Goal: Information Seeking & Learning: Learn about a topic

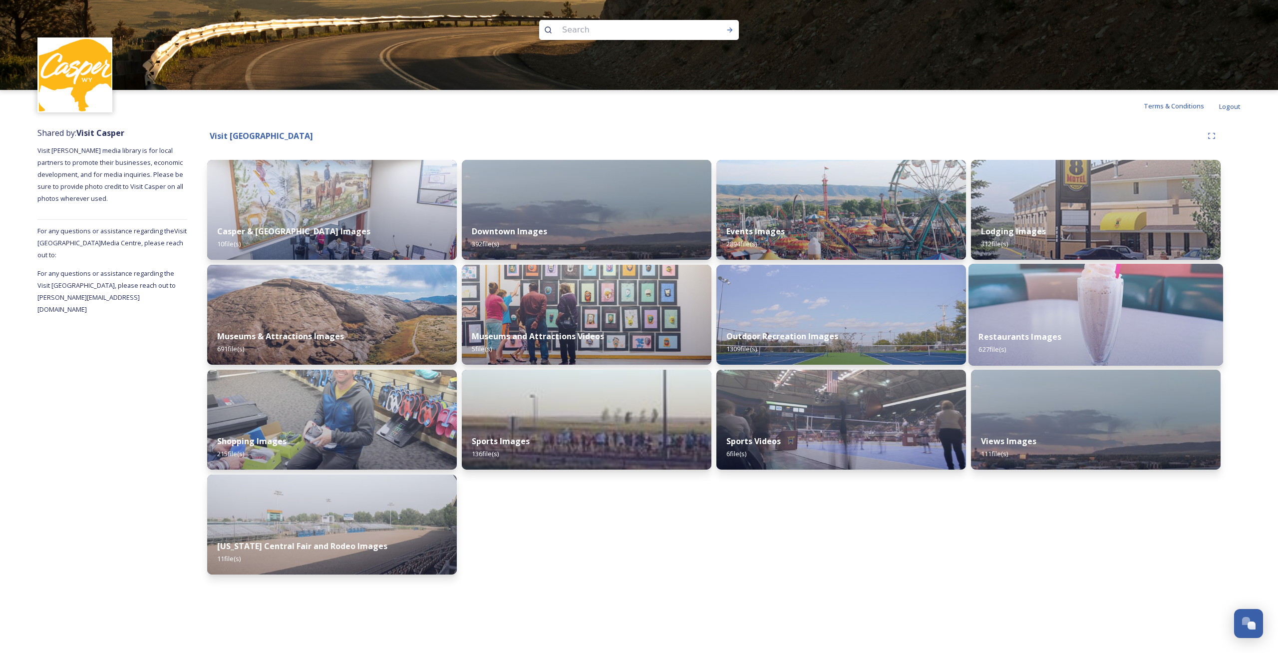
click at [1135, 299] on img at bounding box center [1096, 315] width 255 height 102
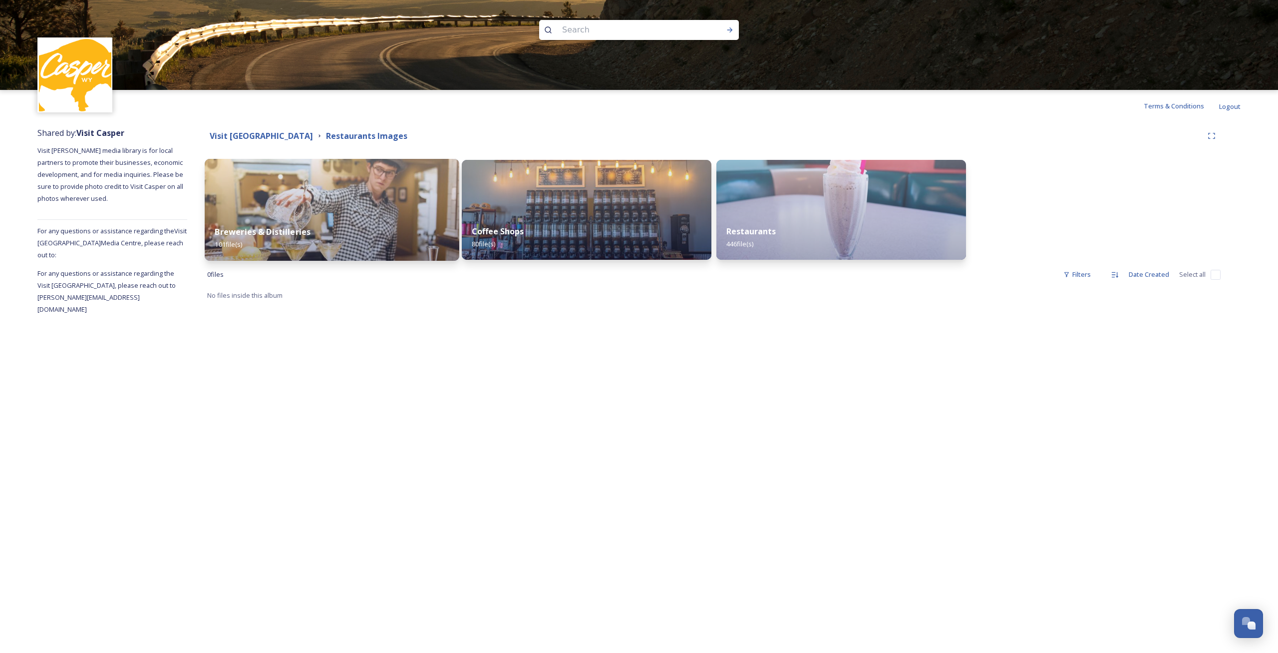
click at [347, 208] on img at bounding box center [332, 210] width 255 height 102
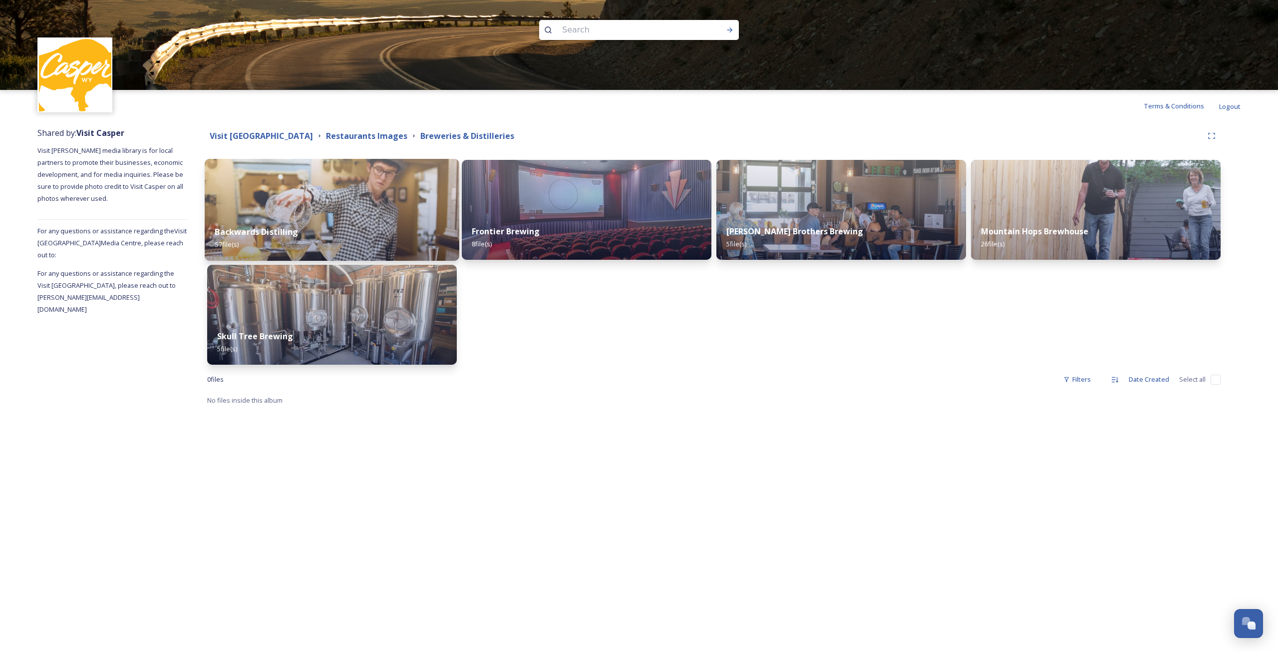
click at [352, 186] on img at bounding box center [332, 210] width 255 height 102
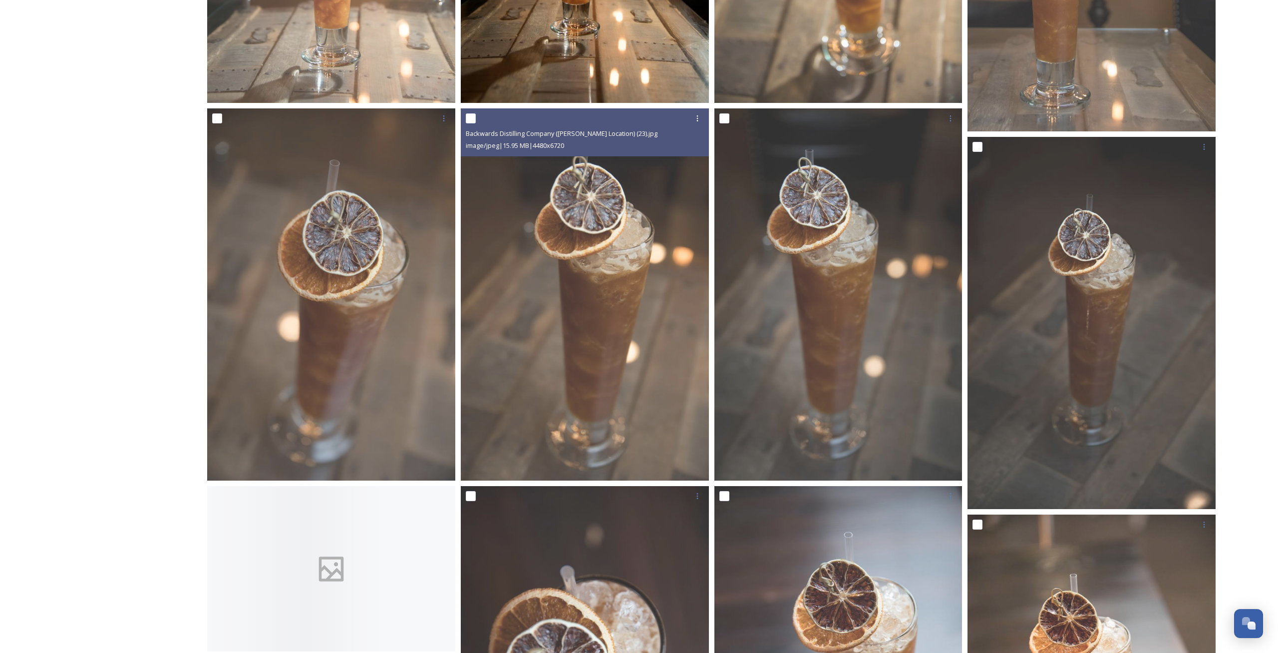
scroll to position [2496, 0]
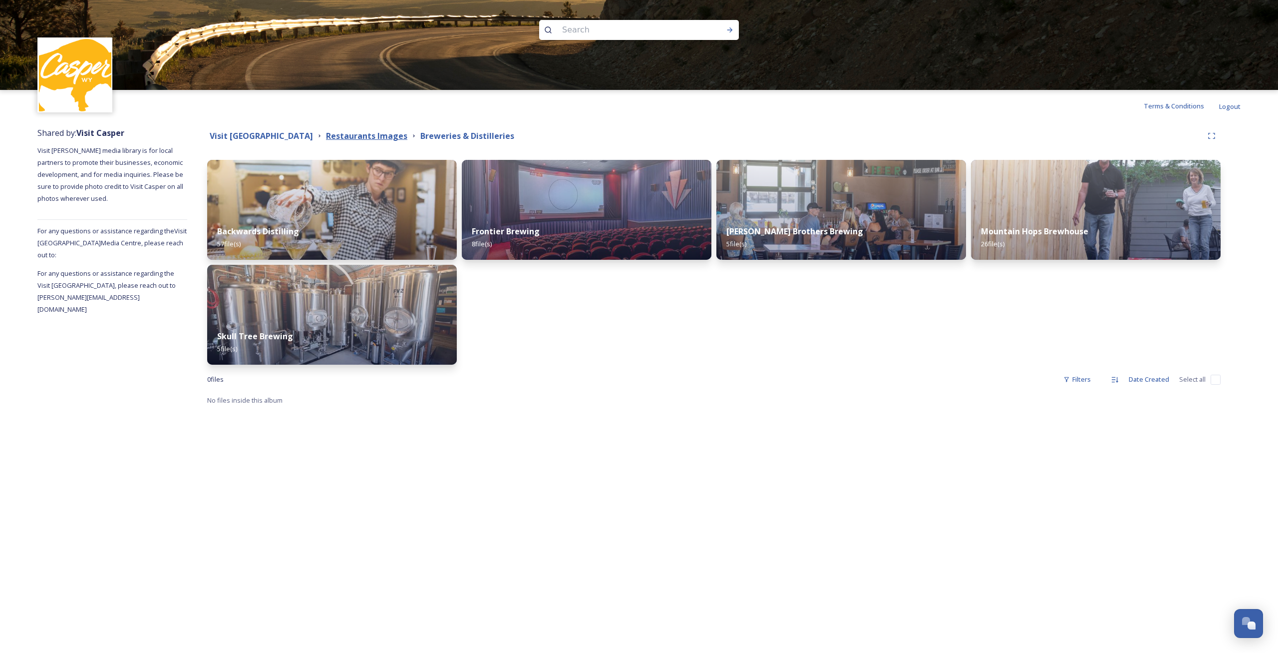
click at [370, 134] on strong "Restaurants Images" at bounding box center [366, 135] width 81 height 11
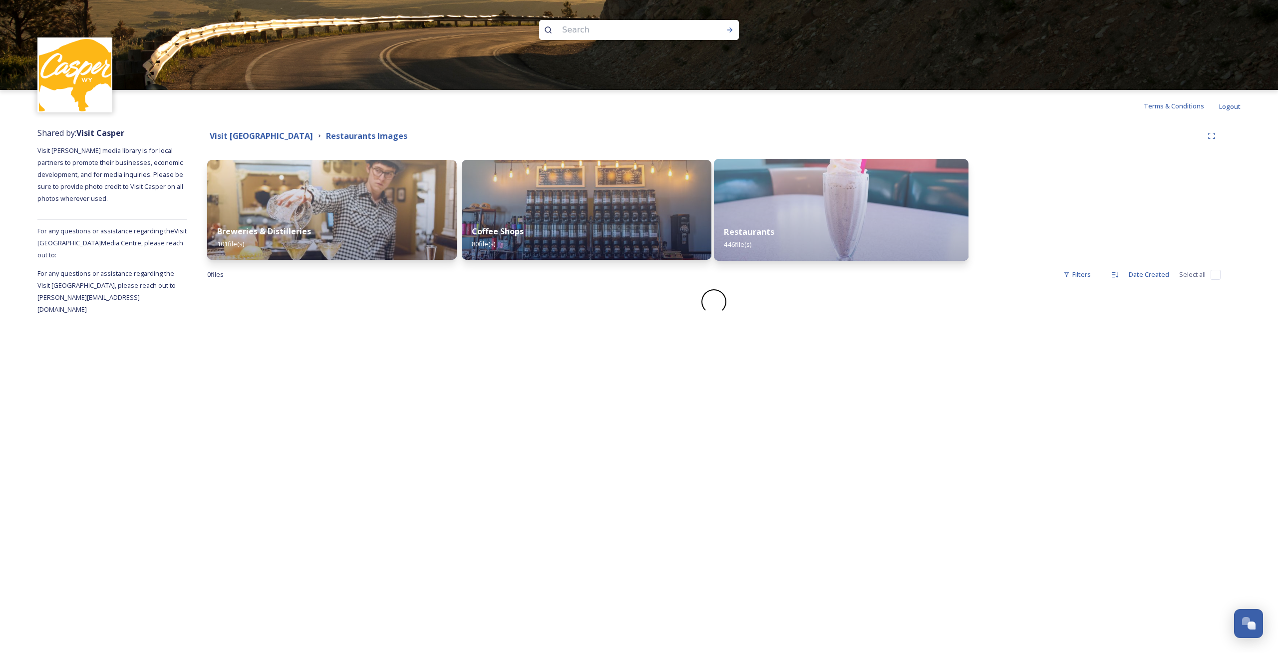
click at [856, 214] on img at bounding box center [841, 210] width 255 height 102
